Goal: Task Accomplishment & Management: Manage account settings

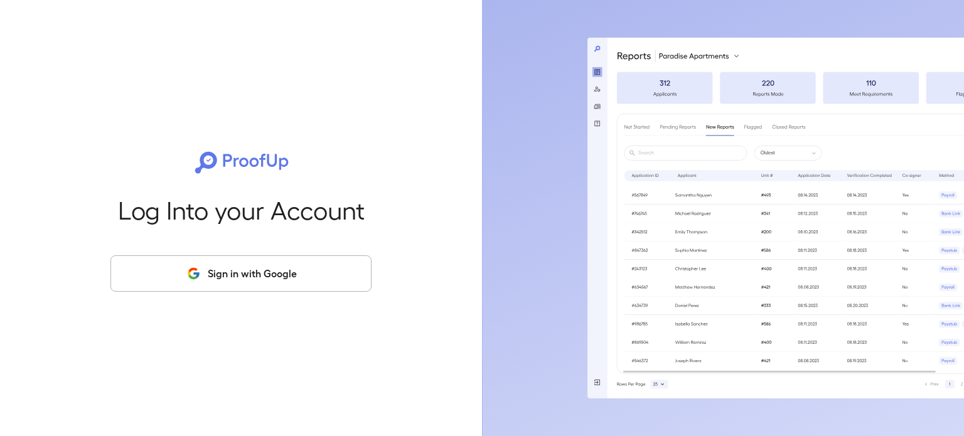
click at [266, 274] on button "Sign in with Google" at bounding box center [240, 273] width 261 height 36
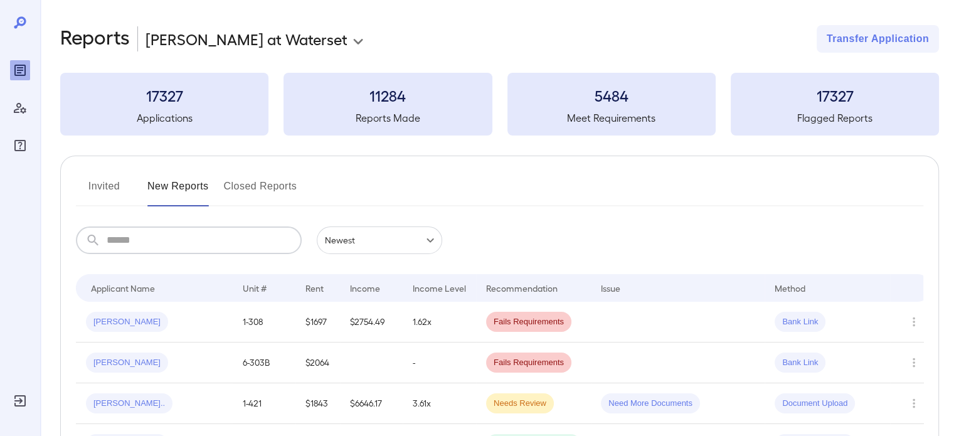
click at [193, 234] on input "text" at bounding box center [204, 241] width 195 height 28
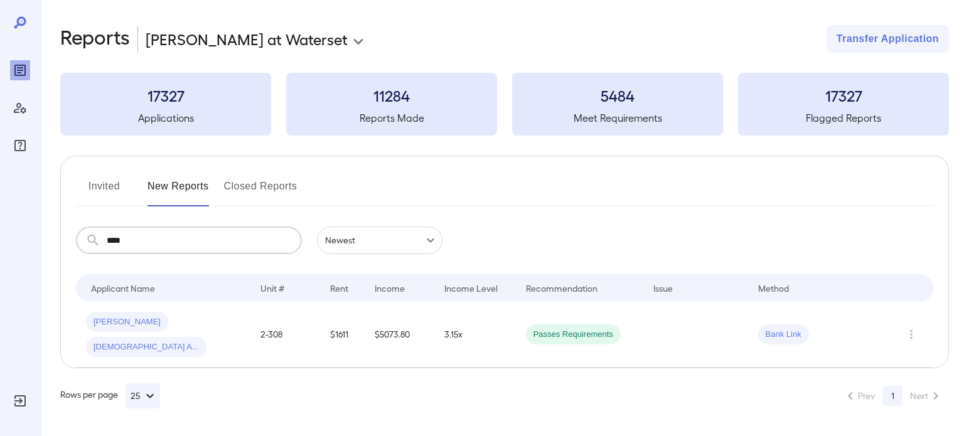
type input "****"
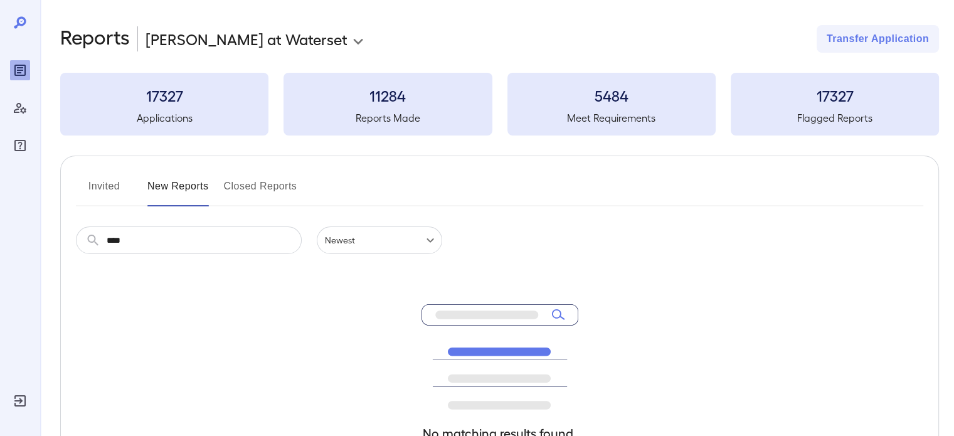
click at [105, 176] on button "Invited" at bounding box center [104, 191] width 56 height 30
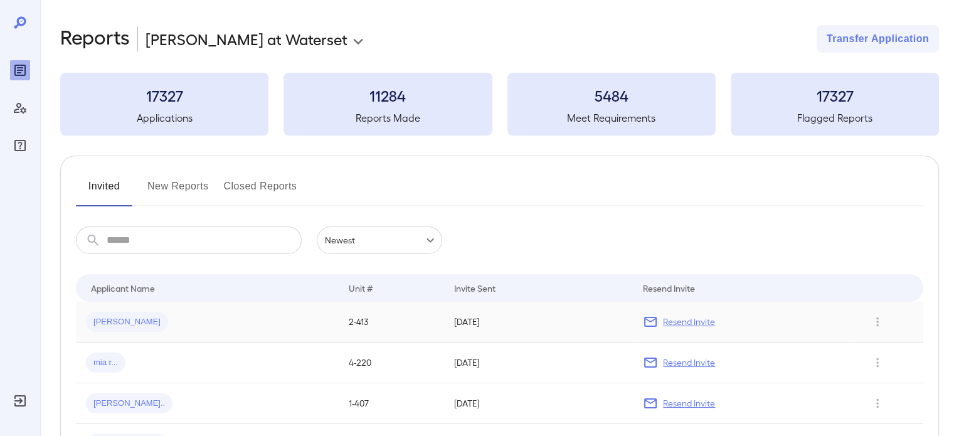
click at [678, 323] on p "Resend Invite" at bounding box center [689, 322] width 52 height 13
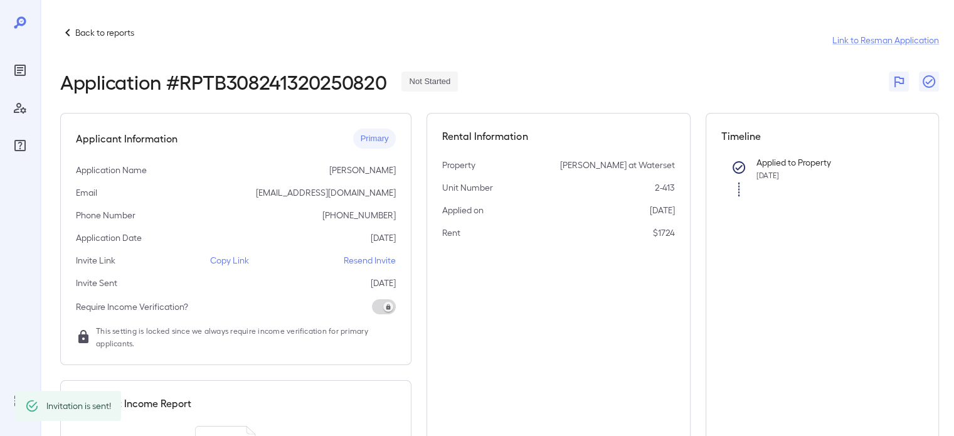
click at [387, 258] on p "Resend Invite" at bounding box center [370, 260] width 52 height 13
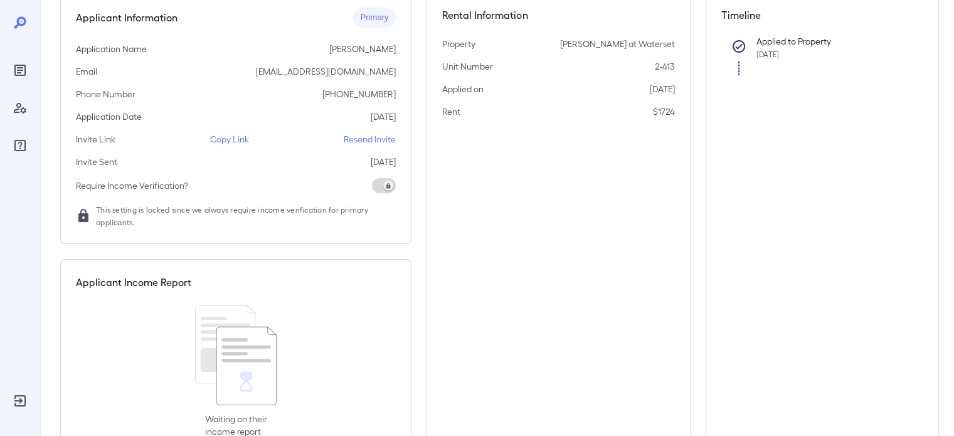
scroll to position [100, 0]
